Goal: Task Accomplishment & Management: Manage account settings

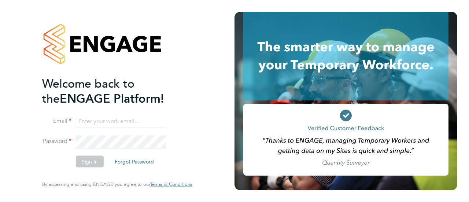
click at [120, 124] on input at bounding box center [121, 121] width 91 height 13
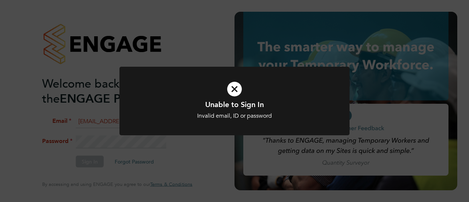
click at [112, 151] on div "Unable to Sign In Invalid email, ID or password Cancel Okay" at bounding box center [234, 101] width 469 height 202
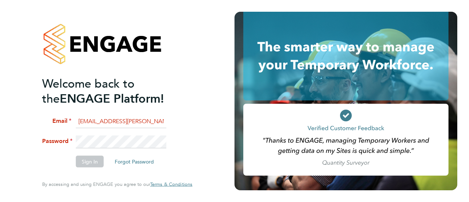
click at [77, 150] on li "Password" at bounding box center [113, 145] width 143 height 20
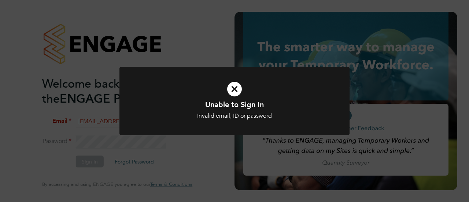
click at [103, 147] on div "Unable to Sign In Invalid email, ID or password Cancel Okay" at bounding box center [234, 101] width 469 height 202
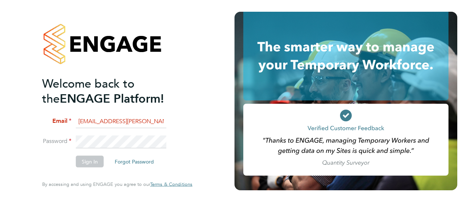
click at [155, 119] on input "[EMAIL_ADDRESS][PERSON_NAME][DOMAIN_NAME]" at bounding box center [121, 121] width 91 height 13
type input "[EMAIL_ADDRESS][PERSON_NAME][DOMAIN_NAME]"
click at [79, 120] on input "[EMAIL_ADDRESS][PERSON_NAME][DOMAIN_NAME]" at bounding box center [121, 121] width 91 height 13
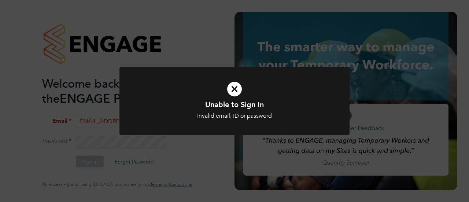
click at [111, 137] on div "Unable to Sign In Invalid email, ID or password Cancel Okay" at bounding box center [234, 101] width 469 height 202
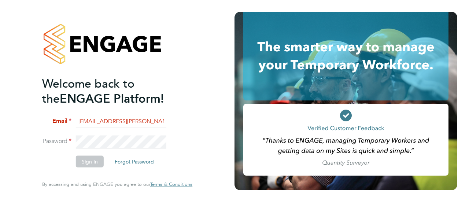
click at [127, 162] on button "Forgot Password" at bounding box center [134, 162] width 51 height 12
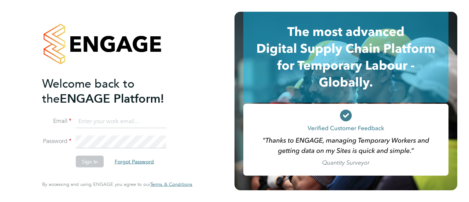
click at [138, 162] on button "Forgot Password" at bounding box center [134, 162] width 51 height 12
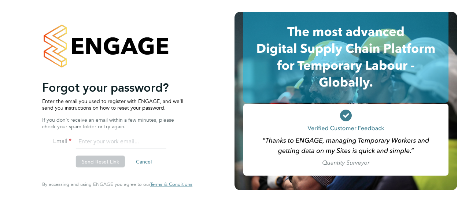
click at [117, 145] on input "email" at bounding box center [121, 141] width 91 height 13
type input "[EMAIL_ADDRESS][PERSON_NAME][DOMAIN_NAME]"
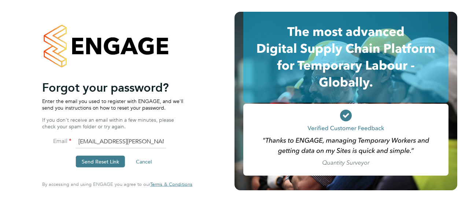
click at [112, 164] on button "Send Reset Link" at bounding box center [100, 162] width 49 height 12
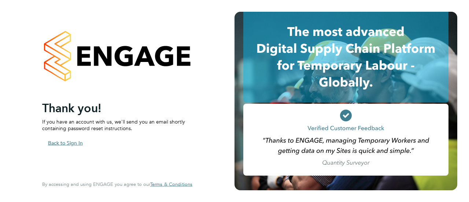
click at [63, 141] on button "Back to Sign In" at bounding box center [65, 143] width 47 height 12
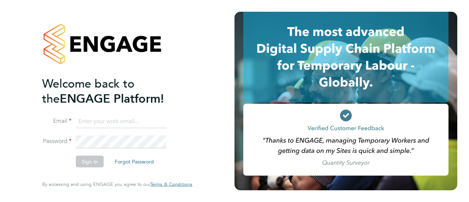
click at [107, 122] on input at bounding box center [121, 121] width 91 height 13
type input "[EMAIL_ADDRESS][PERSON_NAME][DOMAIN_NAME]"
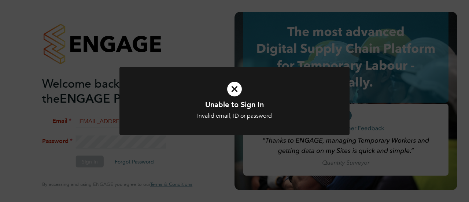
click at [232, 93] on icon at bounding box center [234, 89] width 191 height 29
